Goal: Task Accomplishment & Management: Manage account settings

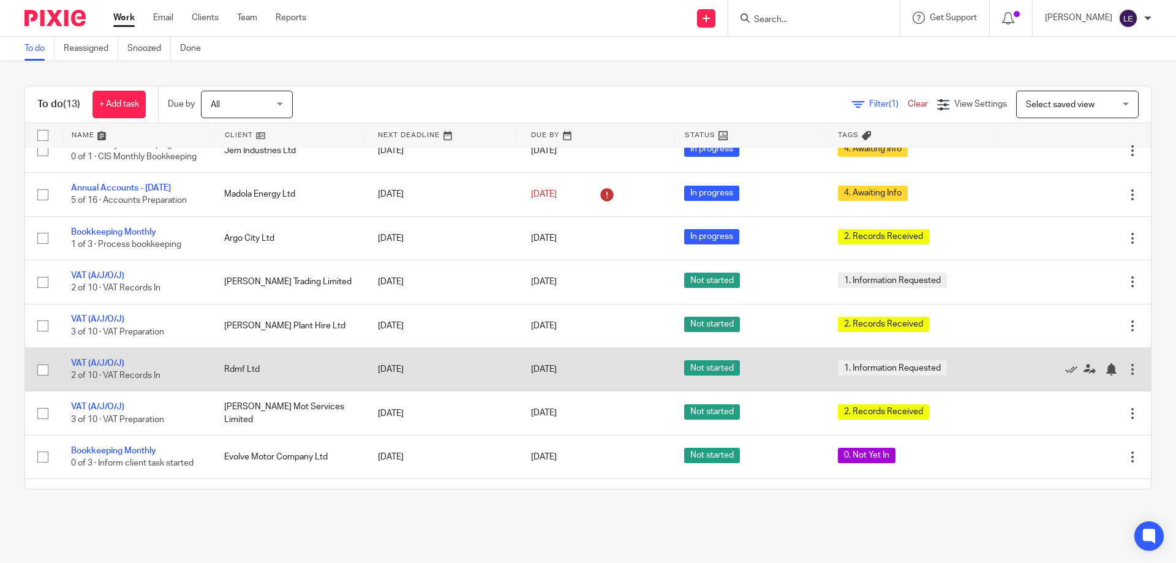
scroll to position [123, 0]
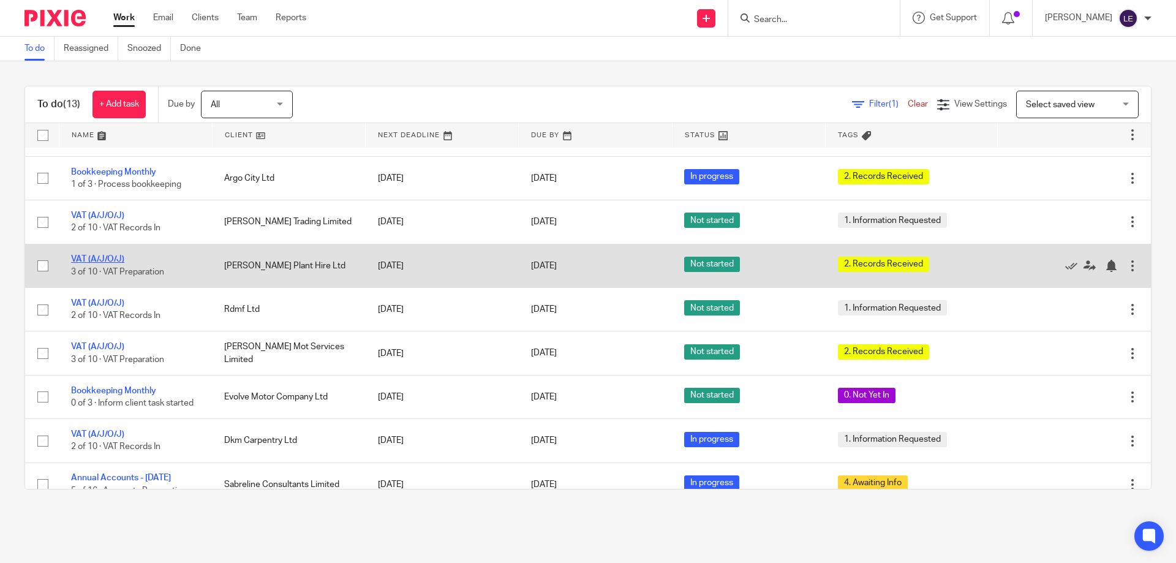
click at [103, 263] on link "VAT (A/J/O/J)" at bounding box center [97, 259] width 53 height 9
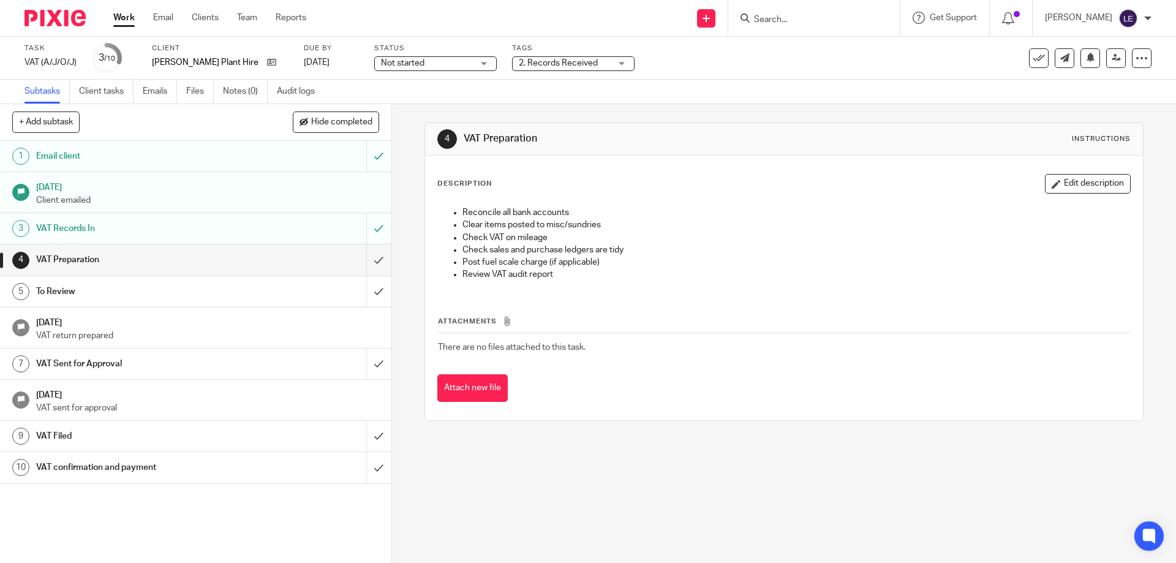
click at [549, 58] on span "2. Records Received" at bounding box center [565, 63] width 92 height 13
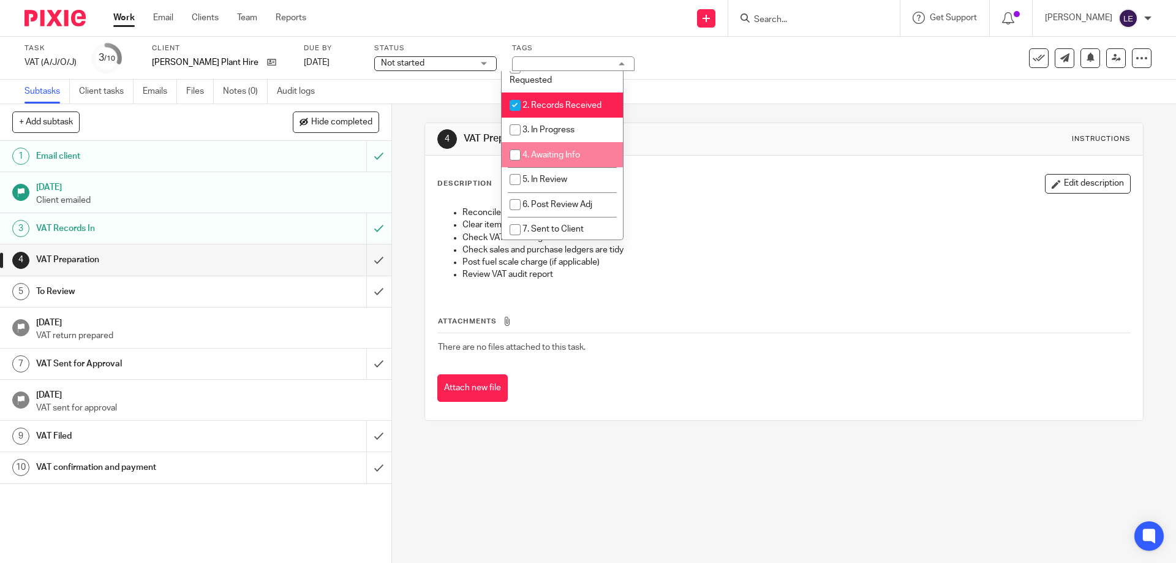
scroll to position [61, 0]
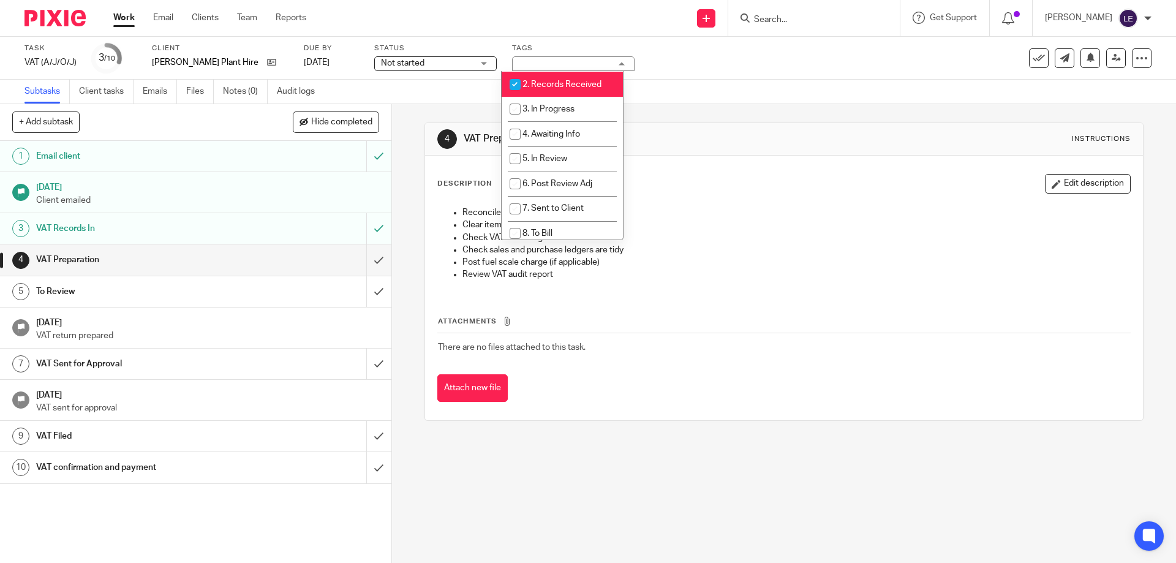
click at [539, 86] on span "2. Records Received" at bounding box center [561, 84] width 79 height 9
checkbox input "false"
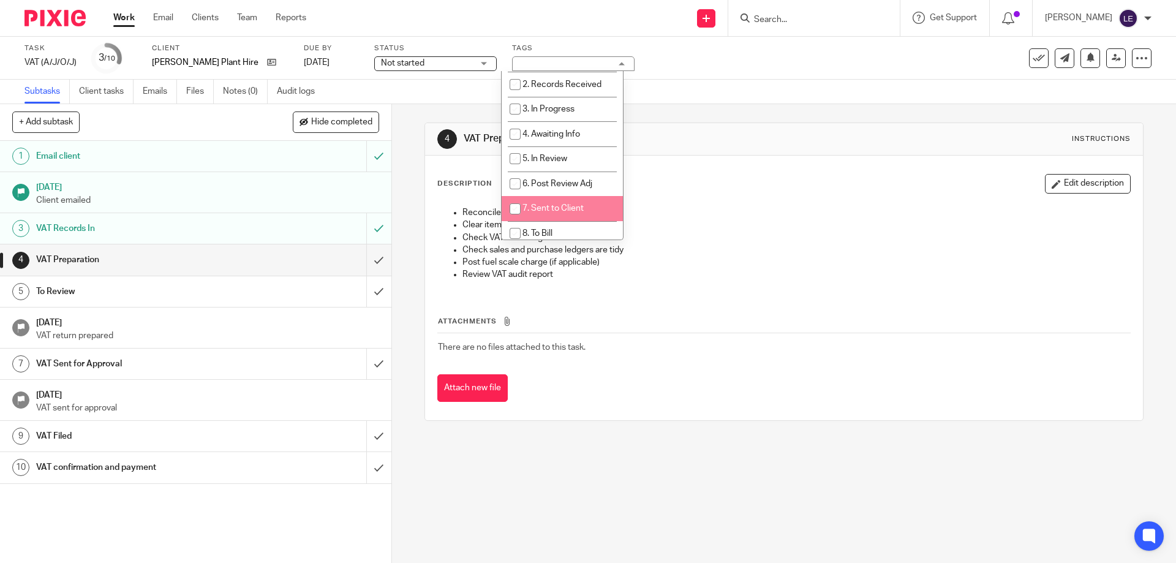
click at [548, 200] on li "7. Sent to Client" at bounding box center [562, 208] width 121 height 25
checkbox input "true"
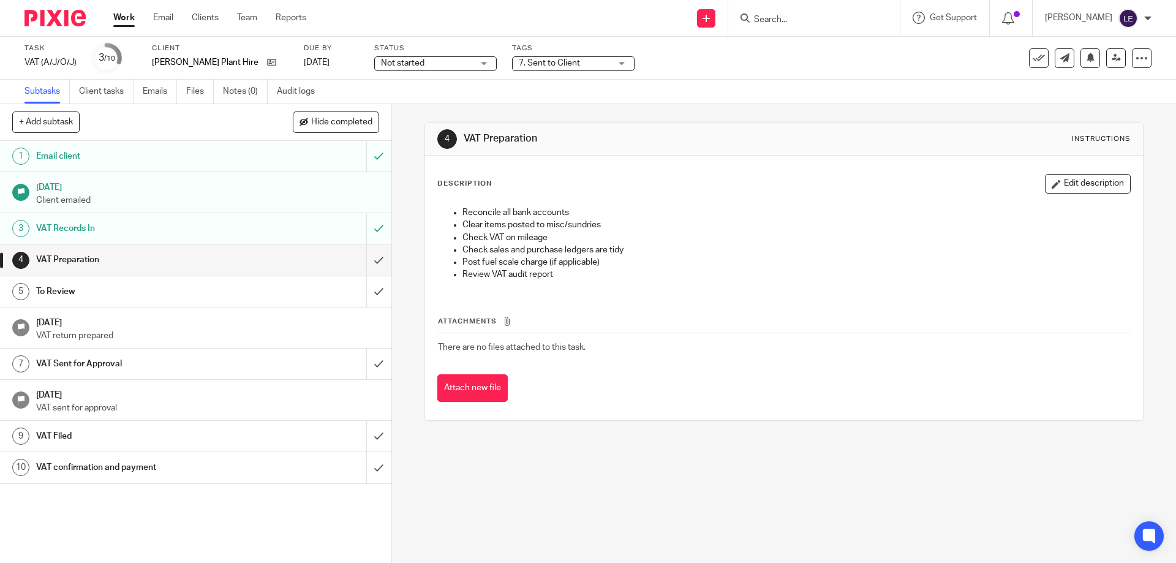
click at [403, 107] on div "4 VAT Preparation Instructions Description Edit description Reconcile all bank …" at bounding box center [784, 333] width 784 height 459
click at [359, 258] on input "submit" at bounding box center [195, 259] width 391 height 31
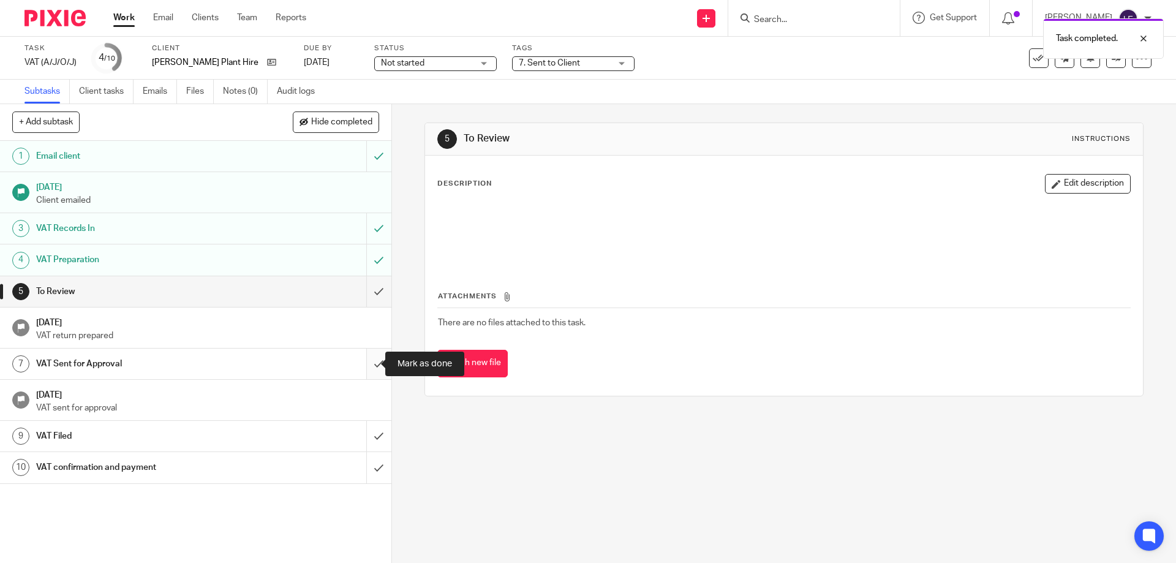
click at [368, 360] on input "submit" at bounding box center [195, 364] width 391 height 31
click at [367, 294] on input "submit" at bounding box center [195, 291] width 391 height 31
